Goal: Communication & Community: Answer question/provide support

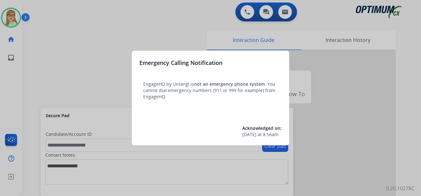
click at [11, 20] on div at bounding box center [210, 98] width 421 height 196
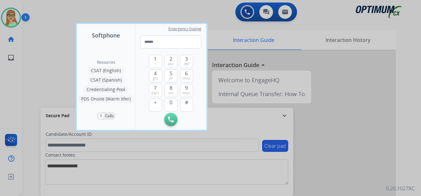
click at [24, 18] on div at bounding box center [210, 98] width 421 height 196
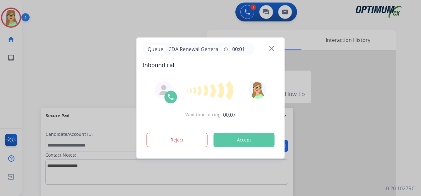
click at [27, 51] on div at bounding box center [210, 98] width 421 height 196
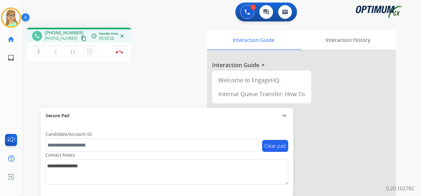
click at [81, 40] on mat-icon "content_copy" at bounding box center [84, 39] width 6 height 6
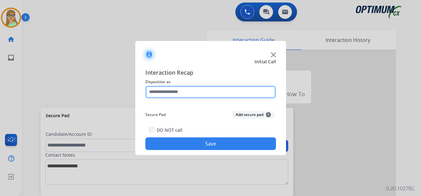
click at [159, 93] on input "text" at bounding box center [211, 92] width 131 height 13
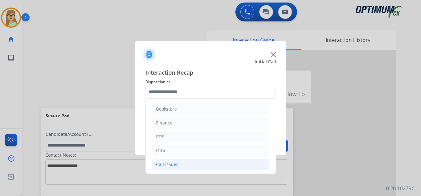
click at [168, 164] on div "Call Issues" at bounding box center [167, 164] width 22 height 6
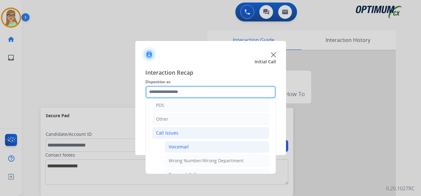
scroll to position [63, 0]
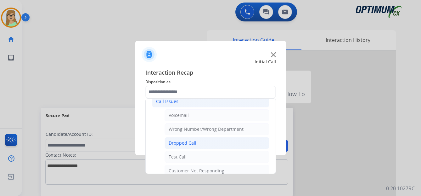
click at [187, 142] on div "Dropped Call" at bounding box center [183, 143] width 28 height 6
type input "**********"
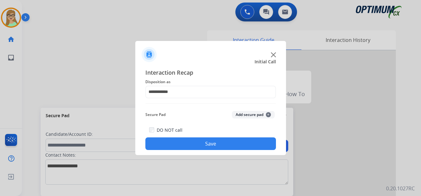
click at [192, 144] on button "Save" at bounding box center [211, 143] width 131 height 13
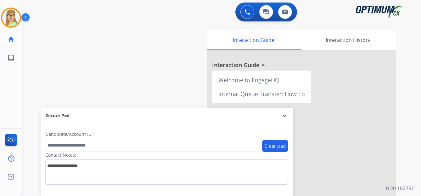
click at [36, 55] on div "swap_horiz Break voice bridge close_fullscreen Connect 3-Way Call merge_type Se…" at bounding box center [214, 154] width 384 height 263
click at [20, 19] on div at bounding box center [11, 18] width 20 height 20
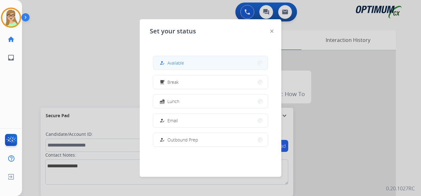
click at [173, 61] on span "Available" at bounding box center [176, 63] width 17 height 7
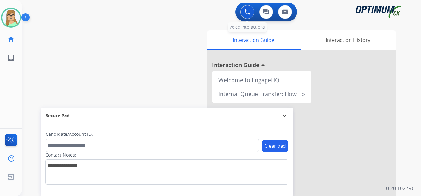
click at [243, 15] on button at bounding box center [248, 12] width 14 height 14
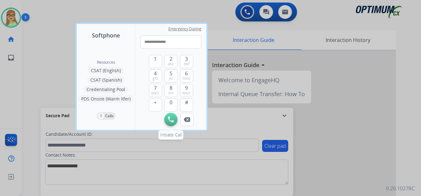
type input "**********"
click at [171, 117] on img at bounding box center [171, 120] width 6 height 6
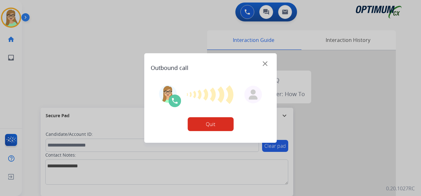
click at [216, 126] on button "Quit" at bounding box center [211, 124] width 46 height 14
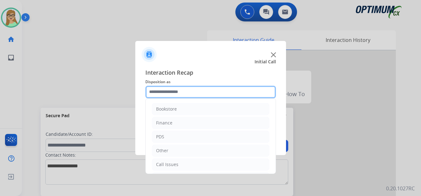
click at [179, 92] on input "text" at bounding box center [211, 92] width 131 height 13
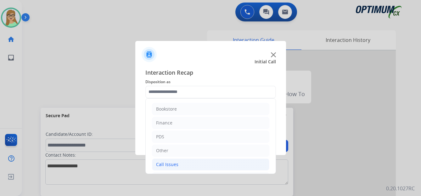
click at [169, 162] on div "Call Issues" at bounding box center [167, 164] width 22 height 6
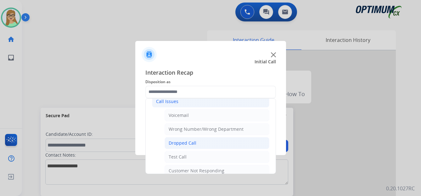
click at [177, 145] on div "Dropped Call" at bounding box center [183, 143] width 28 height 6
type input "**********"
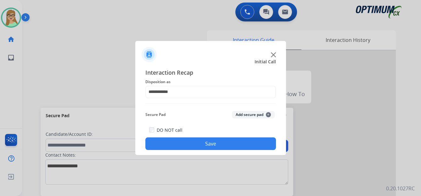
click at [187, 148] on button "Save" at bounding box center [211, 143] width 131 height 13
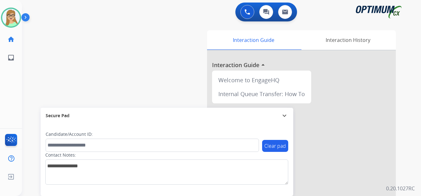
click at [17, 91] on div "[PERSON_NAME] Edit Avatar Agent: [PERSON_NAME] Profile: OCX Training home Home …" at bounding box center [11, 98] width 22 height 196
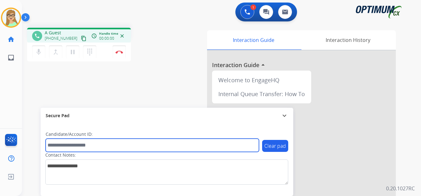
click at [201, 139] on input "text" at bounding box center [153, 145] width 214 height 13
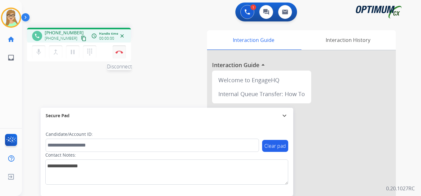
click at [123, 55] on button "Disconnect" at bounding box center [119, 51] width 13 height 13
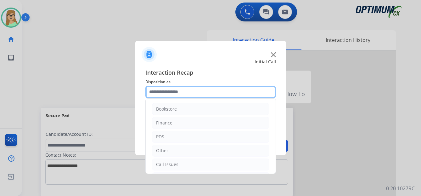
click at [173, 94] on input "text" at bounding box center [211, 92] width 131 height 13
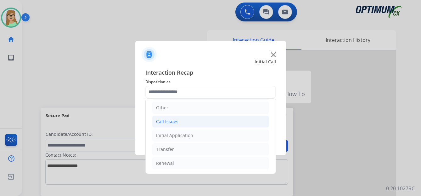
click at [170, 123] on div "Call Issues" at bounding box center [167, 121] width 22 height 6
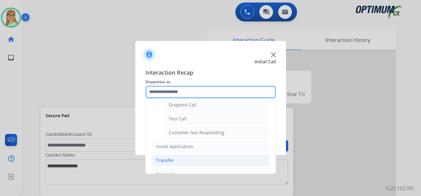
scroll to position [106, 0]
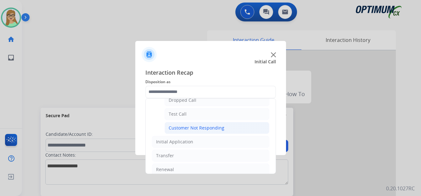
click at [190, 127] on div "Customer Not Responding" at bounding box center [197, 128] width 56 height 6
type input "**********"
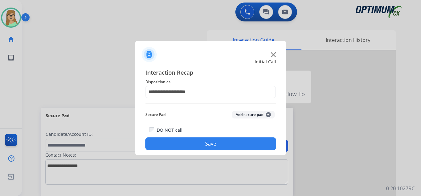
click at [186, 142] on button "Save" at bounding box center [211, 143] width 131 height 13
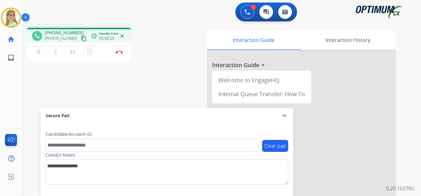
click at [81, 38] on mat-icon "content_copy" at bounding box center [84, 39] width 6 height 6
click at [73, 54] on mat-icon "pause" at bounding box center [73, 52] width 8 height 8
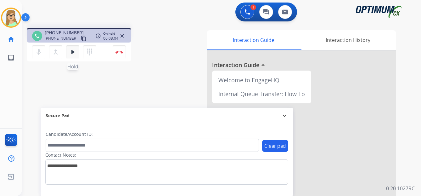
click at [73, 50] on mat-icon "play_arrow" at bounding box center [73, 52] width 8 height 8
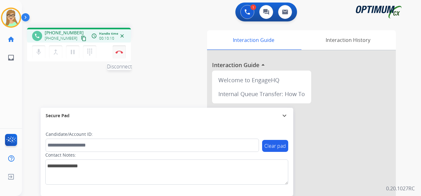
click at [119, 52] on img at bounding box center [120, 51] width 8 height 3
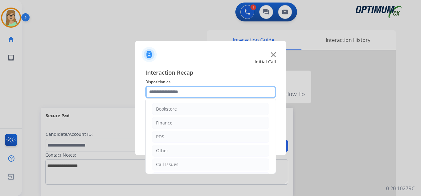
click at [172, 90] on input "text" at bounding box center [211, 92] width 131 height 13
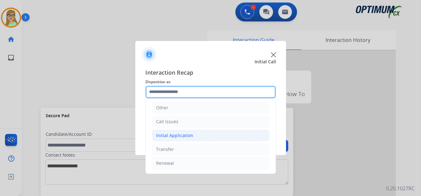
scroll to position [11, 0]
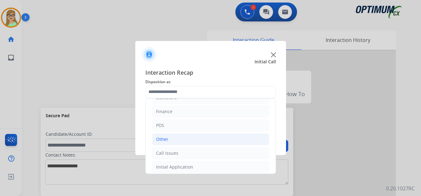
click at [160, 139] on div "Other" at bounding box center [162, 139] width 12 height 6
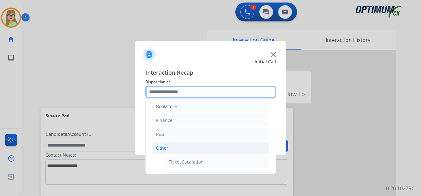
scroll to position [0, 0]
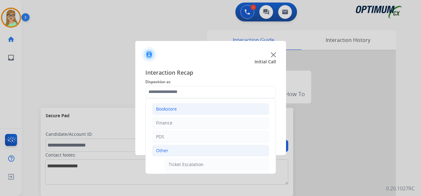
click at [171, 109] on div "Bookstore" at bounding box center [166, 109] width 21 height 6
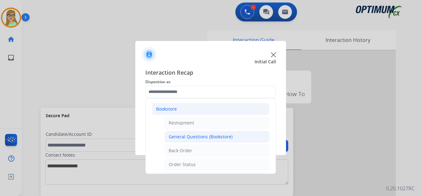
click at [209, 135] on div "General Questions (Bookstore)" at bounding box center [201, 137] width 64 height 6
type input "**********"
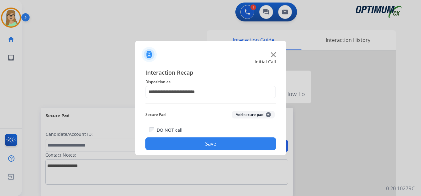
click at [201, 143] on button "Save" at bounding box center [211, 143] width 131 height 13
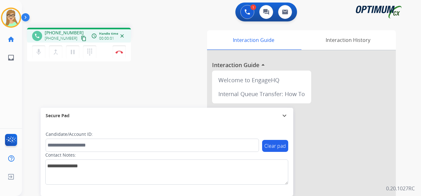
click at [81, 40] on mat-icon "content_copy" at bounding box center [84, 39] width 6 height 6
click at [119, 51] on img at bounding box center [120, 51] width 8 height 3
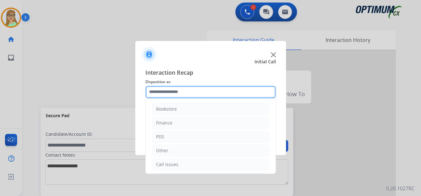
click at [159, 92] on input "text" at bounding box center [211, 92] width 131 height 13
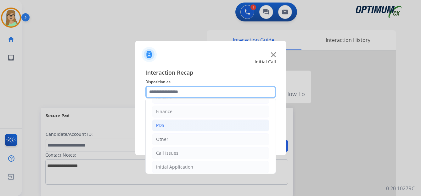
scroll to position [31, 0]
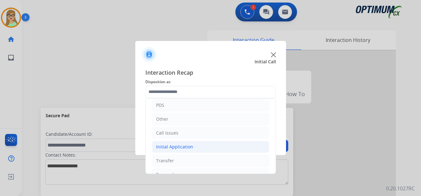
click at [176, 147] on div "Initial Application" at bounding box center [174, 147] width 37 height 6
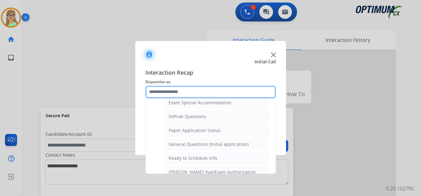
scroll to position [346, 0]
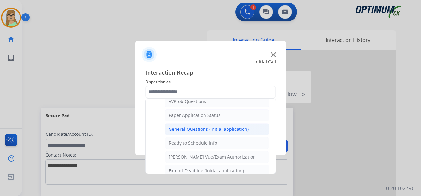
click at [177, 132] on div "General Questions (Initial application)" at bounding box center [209, 129] width 80 height 6
type input "**********"
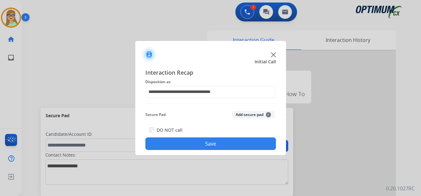
click at [175, 143] on button "Save" at bounding box center [211, 143] width 131 height 13
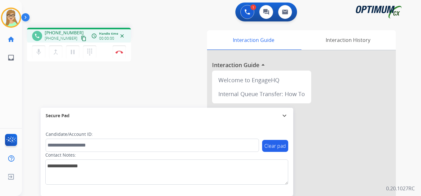
click at [81, 39] on mat-icon "content_copy" at bounding box center [84, 39] width 6 height 6
click at [121, 51] on img at bounding box center [120, 51] width 8 height 3
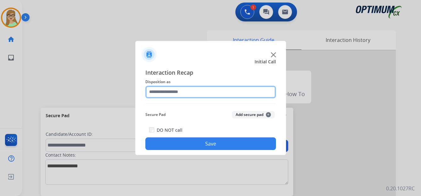
click at [163, 93] on input "text" at bounding box center [211, 92] width 131 height 13
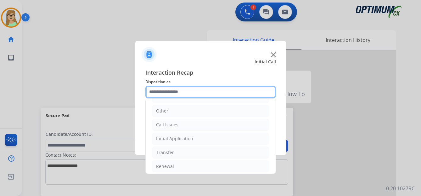
scroll to position [43, 0]
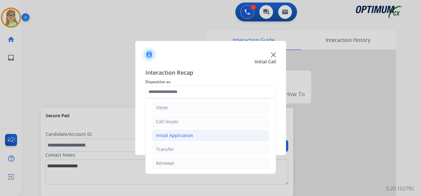
click at [178, 136] on div "Initial Application" at bounding box center [174, 135] width 37 height 6
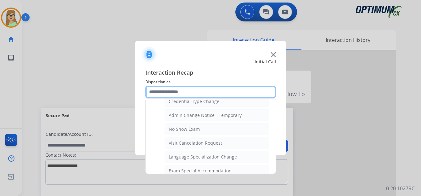
scroll to position [295, 0]
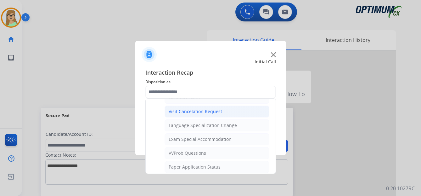
click at [182, 112] on div "Visit Cancelation Request" at bounding box center [196, 111] width 54 height 6
type input "**********"
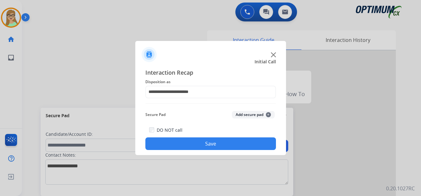
click at [178, 145] on button "Save" at bounding box center [211, 143] width 131 height 13
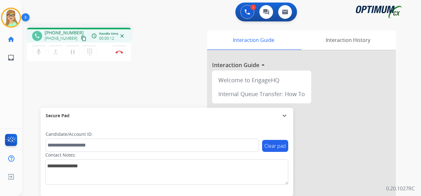
click at [81, 40] on mat-icon "content_copy" at bounding box center [84, 39] width 6 height 6
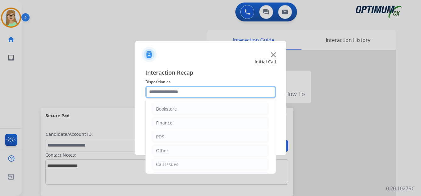
click at [169, 94] on input "text" at bounding box center [211, 92] width 131 height 13
click at [163, 91] on input "text" at bounding box center [211, 92] width 131 height 13
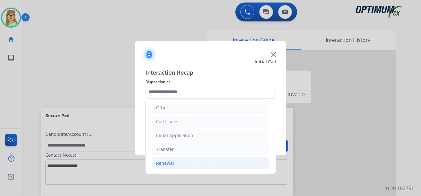
click at [170, 163] on div "Renewal" at bounding box center [165, 163] width 18 height 6
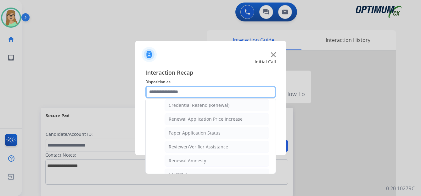
scroll to position [180, 0]
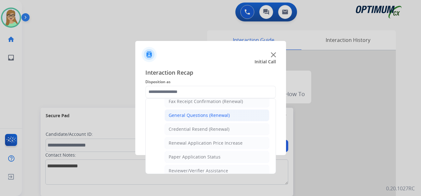
click at [191, 112] on div "General Questions (Renewal)" at bounding box center [199, 115] width 61 height 6
type input "**********"
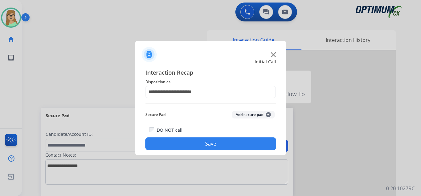
click at [191, 147] on button "Save" at bounding box center [211, 143] width 131 height 13
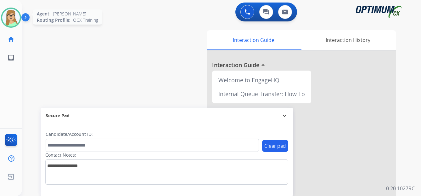
click at [9, 17] on img at bounding box center [11, 18] width 18 height 18
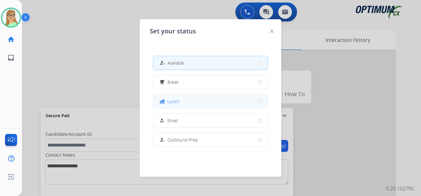
click at [176, 100] on span "Lunch" at bounding box center [174, 101] width 12 height 7
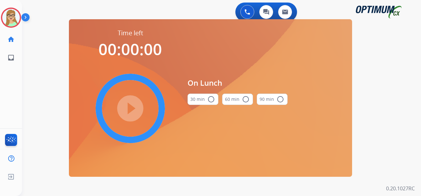
click at [211, 99] on mat-icon "radio_button_unchecked" at bounding box center [212, 99] width 8 height 8
click at [134, 112] on mat-icon "play_circle_filled" at bounding box center [131, 109] width 8 height 8
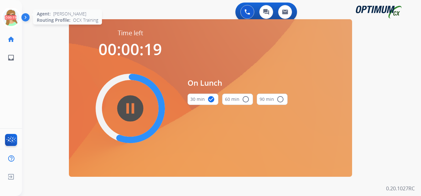
click at [16, 21] on icon at bounding box center [11, 18] width 20 height 20
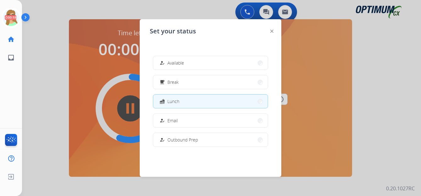
drag, startPoint x: 178, startPoint y: 66, endPoint x: 2, endPoint y: 87, distance: 177.3
click at [175, 66] on span "Available" at bounding box center [176, 63] width 17 height 7
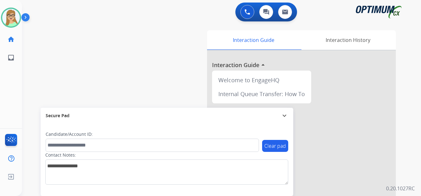
click at [25, 14] on img at bounding box center [26, 19] width 11 height 12
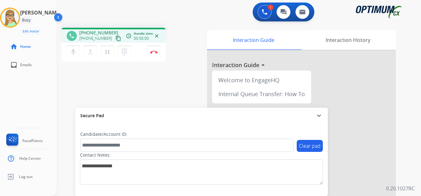
click at [116, 40] on mat-icon "content_copy" at bounding box center [119, 39] width 6 height 6
click at [125, 52] on mat-icon "dialpad" at bounding box center [125, 52] width 8 height 8
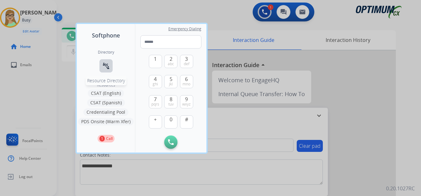
click at [106, 66] on mat-icon "connect_without_contact" at bounding box center [106, 66] width 8 height 8
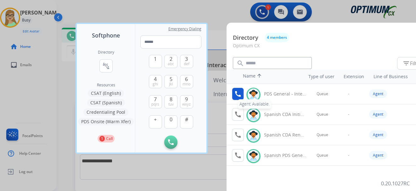
click at [235, 94] on mat-icon "call" at bounding box center [238, 94] width 8 height 8
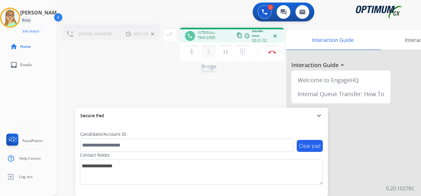
click at [209, 53] on mat-icon "merge_type" at bounding box center [209, 52] width 8 height 8
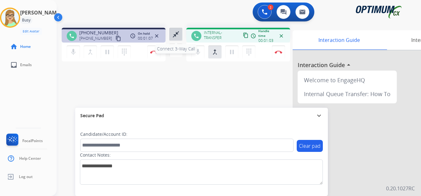
click at [176, 35] on mat-icon "close_fullscreen" at bounding box center [176, 35] width 8 height 8
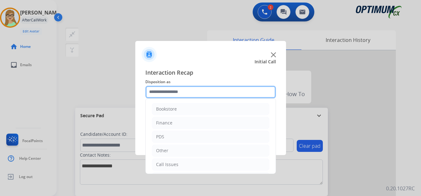
click at [169, 89] on input "text" at bounding box center [211, 92] width 131 height 13
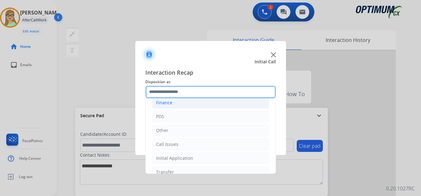
scroll to position [31, 0]
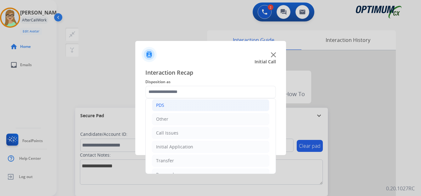
click at [161, 106] on div "PDS" at bounding box center [160, 105] width 8 height 6
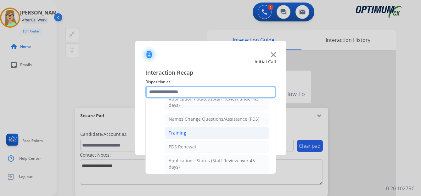
scroll to position [63, 0]
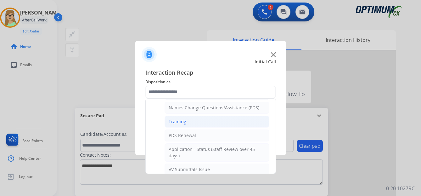
click at [174, 122] on div "Training" at bounding box center [178, 121] width 18 height 6
type input "********"
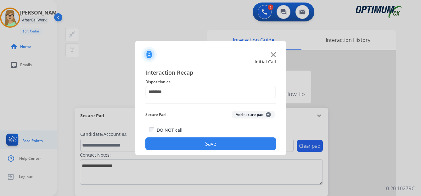
drag, startPoint x: 182, startPoint y: 142, endPoint x: 44, endPoint y: 141, distance: 138.3
click at [181, 142] on button "Save" at bounding box center [211, 143] width 131 height 13
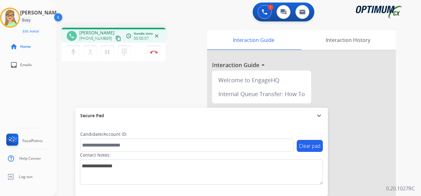
drag, startPoint x: 112, startPoint y: 38, endPoint x: 100, endPoint y: 39, distance: 12.0
click at [116, 38] on mat-icon "content_copy" at bounding box center [119, 39] width 6 height 6
click at [154, 52] on img at bounding box center [154, 51] width 8 height 3
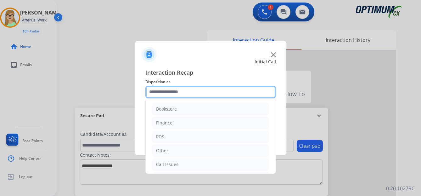
click at [170, 89] on input "text" at bounding box center [211, 92] width 131 height 13
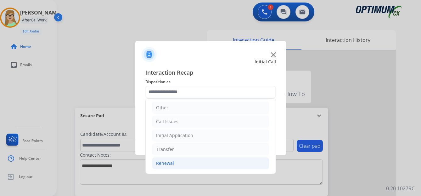
click at [168, 163] on div "Renewal" at bounding box center [165, 163] width 18 height 6
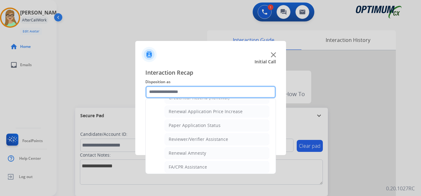
scroll to position [180, 0]
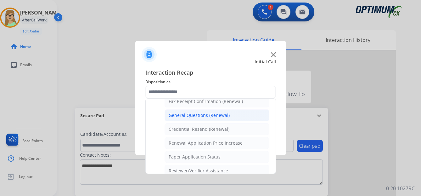
click at [188, 116] on div "General Questions (Renewal)" at bounding box center [199, 115] width 61 height 6
type input "**********"
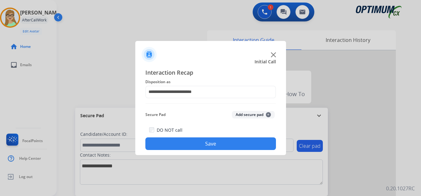
click at [174, 146] on button "Save" at bounding box center [211, 143] width 131 height 13
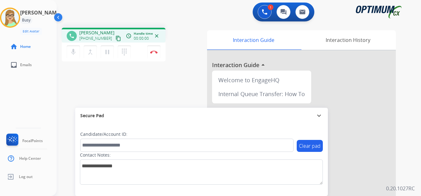
click at [116, 38] on mat-icon "content_copy" at bounding box center [119, 39] width 6 height 6
click at [41, 95] on div "[PERSON_NAME] Edit Avatar Agent: [PERSON_NAME] Profile: OCX Training home Home …" at bounding box center [28, 98] width 57 height 196
click at [154, 52] on img at bounding box center [154, 51] width 8 height 3
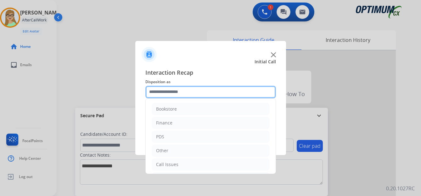
click at [161, 92] on input "text" at bounding box center [211, 92] width 131 height 13
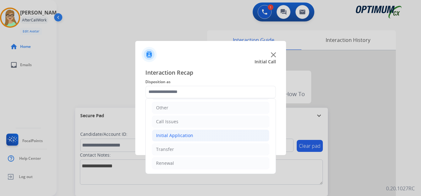
click at [185, 133] on div "Initial Application" at bounding box center [174, 135] width 37 height 6
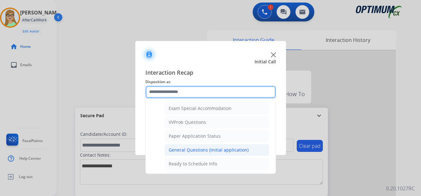
scroll to position [326, 0]
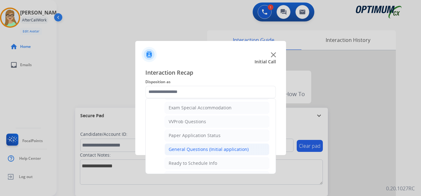
click at [198, 148] on div "General Questions (Initial application)" at bounding box center [209, 149] width 80 height 6
type input "**********"
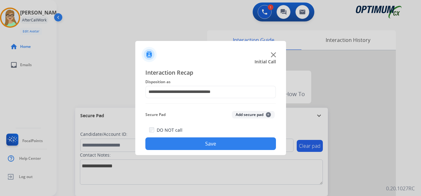
click at [177, 144] on button "Save" at bounding box center [211, 143] width 131 height 13
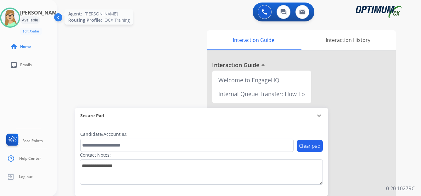
click at [18, 18] on img at bounding box center [10, 18] width 18 height 18
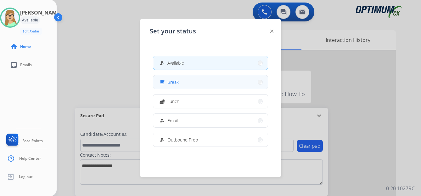
click at [176, 83] on span "Break" at bounding box center [173, 82] width 11 height 7
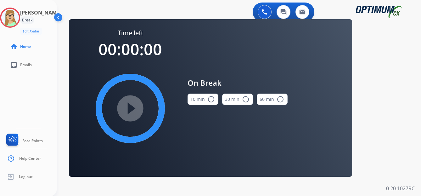
click at [211, 99] on mat-icon "radio_button_unchecked" at bounding box center [212, 99] width 8 height 8
click at [133, 105] on mat-icon "play_circle_filled" at bounding box center [131, 109] width 8 height 8
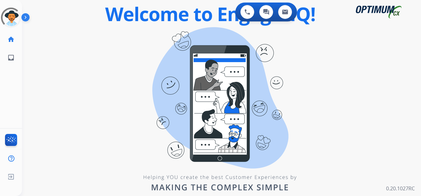
click at [78, 80] on div "0 Voice Interactions 0 Chat Interactions 0 Email Interactions swap_horiz Break …" at bounding box center [221, 98] width 399 height 196
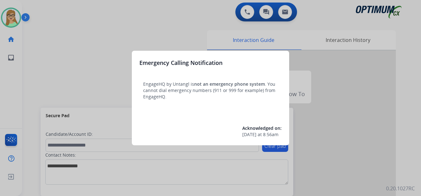
click at [91, 44] on div at bounding box center [210, 98] width 421 height 196
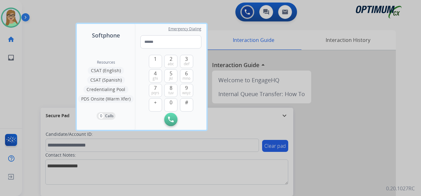
click at [16, 15] on div at bounding box center [210, 98] width 421 height 196
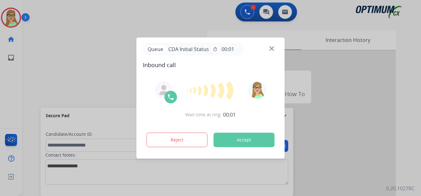
click at [29, 55] on div at bounding box center [210, 98] width 421 height 196
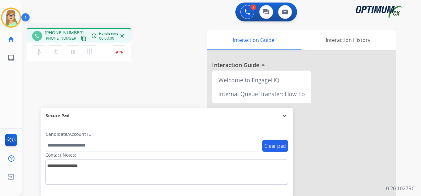
click at [81, 39] on mat-icon "content_copy" at bounding box center [84, 39] width 6 height 6
click at [37, 85] on div "phone +12058745446 +12058745446 content_copy access_time Call metrics Queue 00:…" at bounding box center [214, 154] width 384 height 263
click at [118, 53] on img at bounding box center [120, 51] width 8 height 3
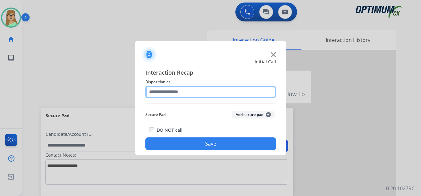
click at [174, 90] on input "text" at bounding box center [211, 92] width 131 height 13
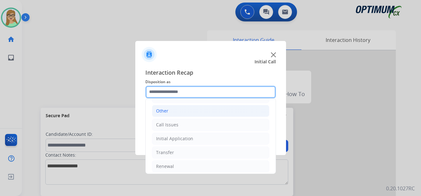
scroll to position [43, 0]
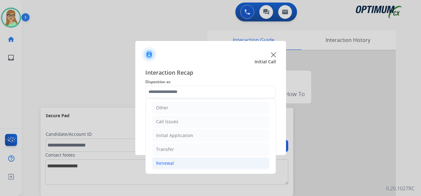
click at [167, 163] on div "Renewal" at bounding box center [165, 163] width 18 height 6
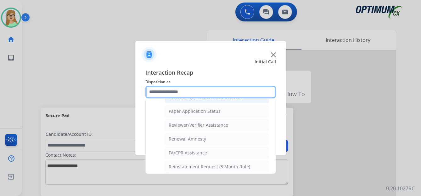
scroll to position [212, 0]
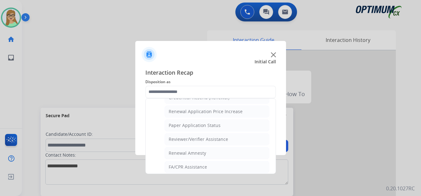
click at [197, 139] on div "Reviewer/Verifier Assistance" at bounding box center [199, 139] width 60 height 6
type input "**********"
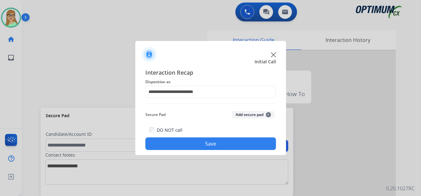
click at [191, 145] on button "Save" at bounding box center [211, 143] width 131 height 13
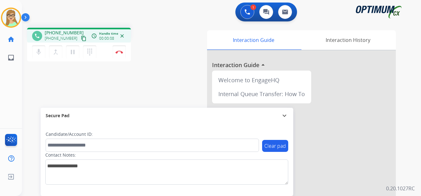
click at [81, 37] on mat-icon "content_copy" at bounding box center [84, 39] width 6 height 6
click at [121, 51] on img at bounding box center [120, 51] width 8 height 3
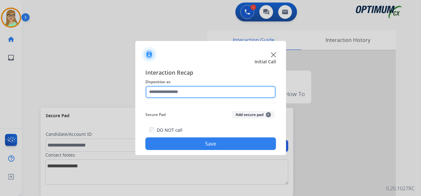
click at [172, 92] on input "text" at bounding box center [211, 92] width 131 height 13
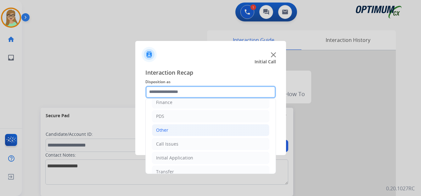
scroll to position [31, 0]
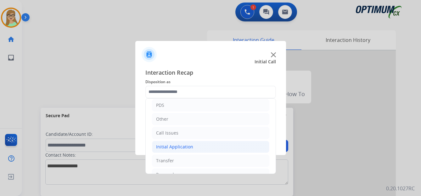
click at [179, 147] on div "Initial Application" at bounding box center [174, 147] width 37 height 6
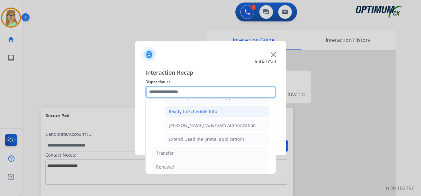
scroll to position [346, 0]
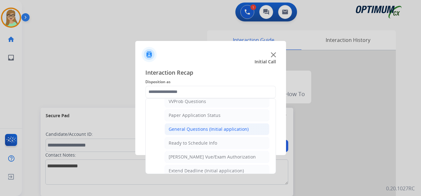
click at [191, 131] on div "General Questions (Initial application)" at bounding box center [209, 129] width 80 height 6
type input "**********"
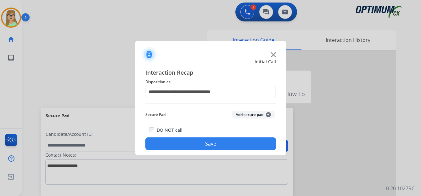
click at [189, 142] on button "Save" at bounding box center [211, 143] width 131 height 13
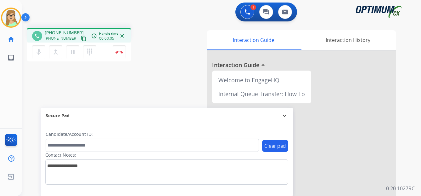
click at [81, 38] on mat-icon "content_copy" at bounding box center [84, 39] width 6 height 6
click at [121, 52] on img at bounding box center [120, 51] width 8 height 3
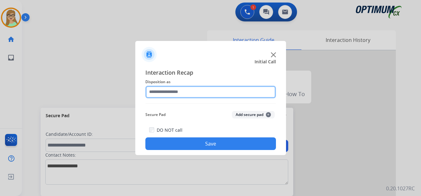
click at [168, 95] on input "text" at bounding box center [211, 92] width 131 height 13
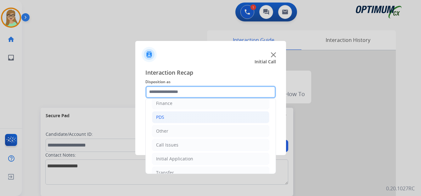
scroll to position [43, 0]
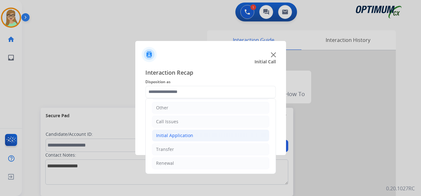
click at [180, 133] on div "Initial Application" at bounding box center [174, 135] width 37 height 6
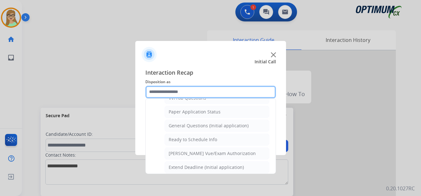
scroll to position [358, 0]
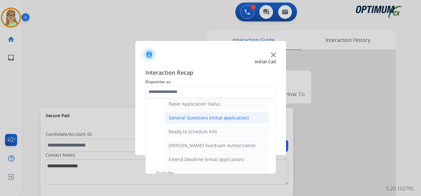
click at [184, 117] on div "General Questions (Initial application)" at bounding box center [209, 118] width 80 height 6
type input "**********"
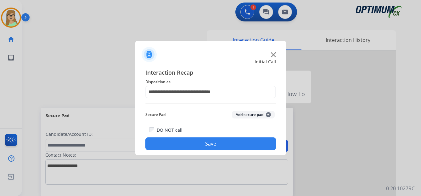
click at [179, 144] on button "Save" at bounding box center [211, 143] width 131 height 13
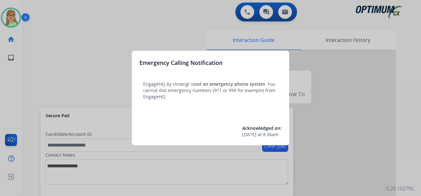
click at [118, 66] on div at bounding box center [210, 98] width 421 height 196
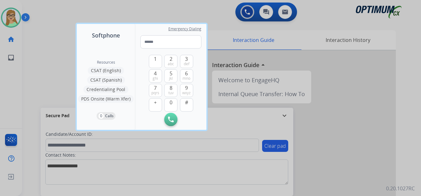
click at [13, 175] on div at bounding box center [210, 98] width 421 height 196
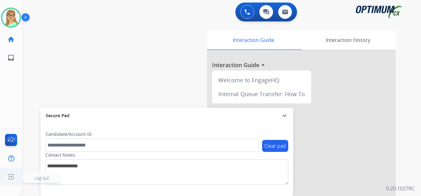
click at [45, 177] on span "Log out" at bounding box center [41, 178] width 15 height 6
